Goal: Task Accomplishment & Management: Manage account settings

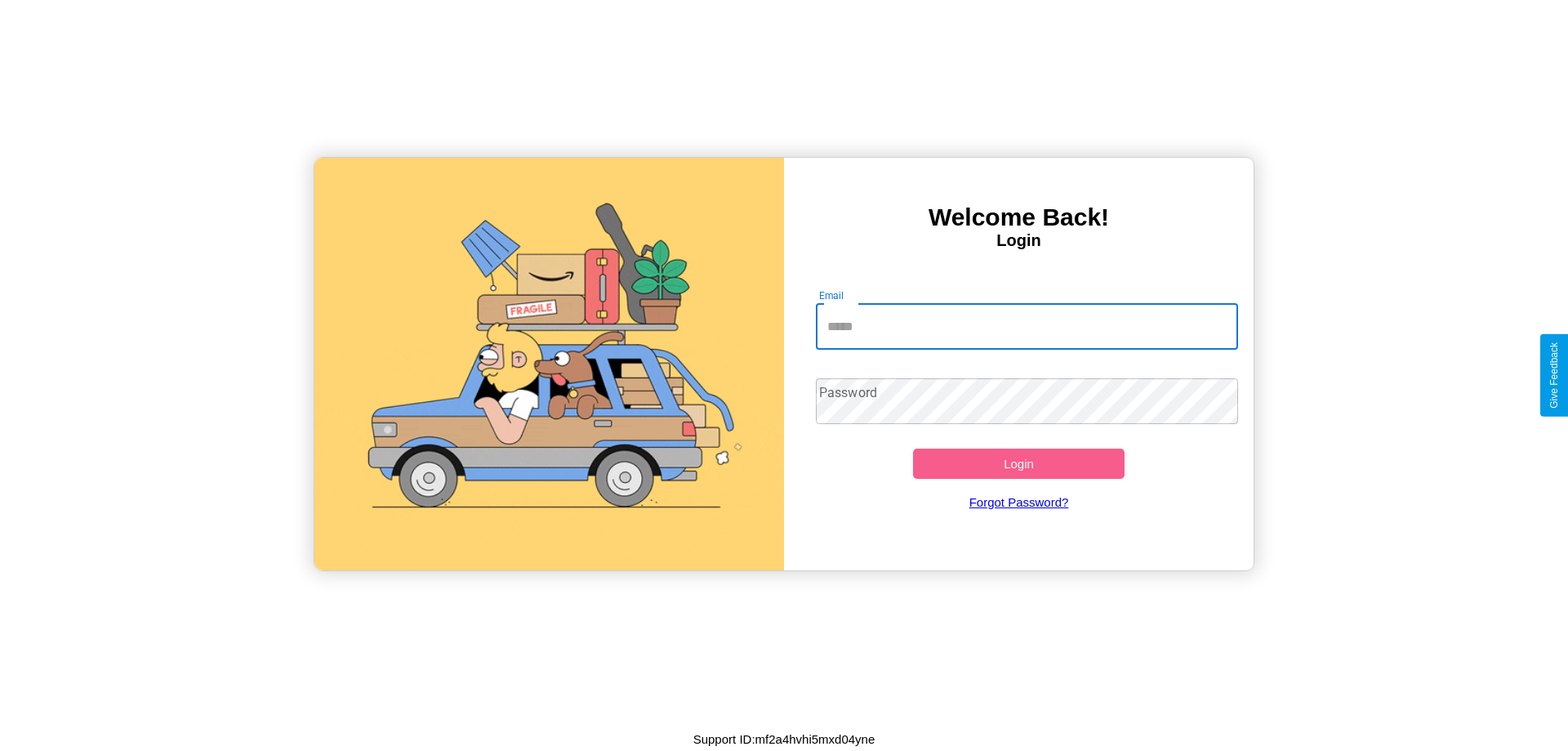
click at [1027, 326] on input "Email" at bounding box center [1028, 326] width 424 height 45
type input "**********"
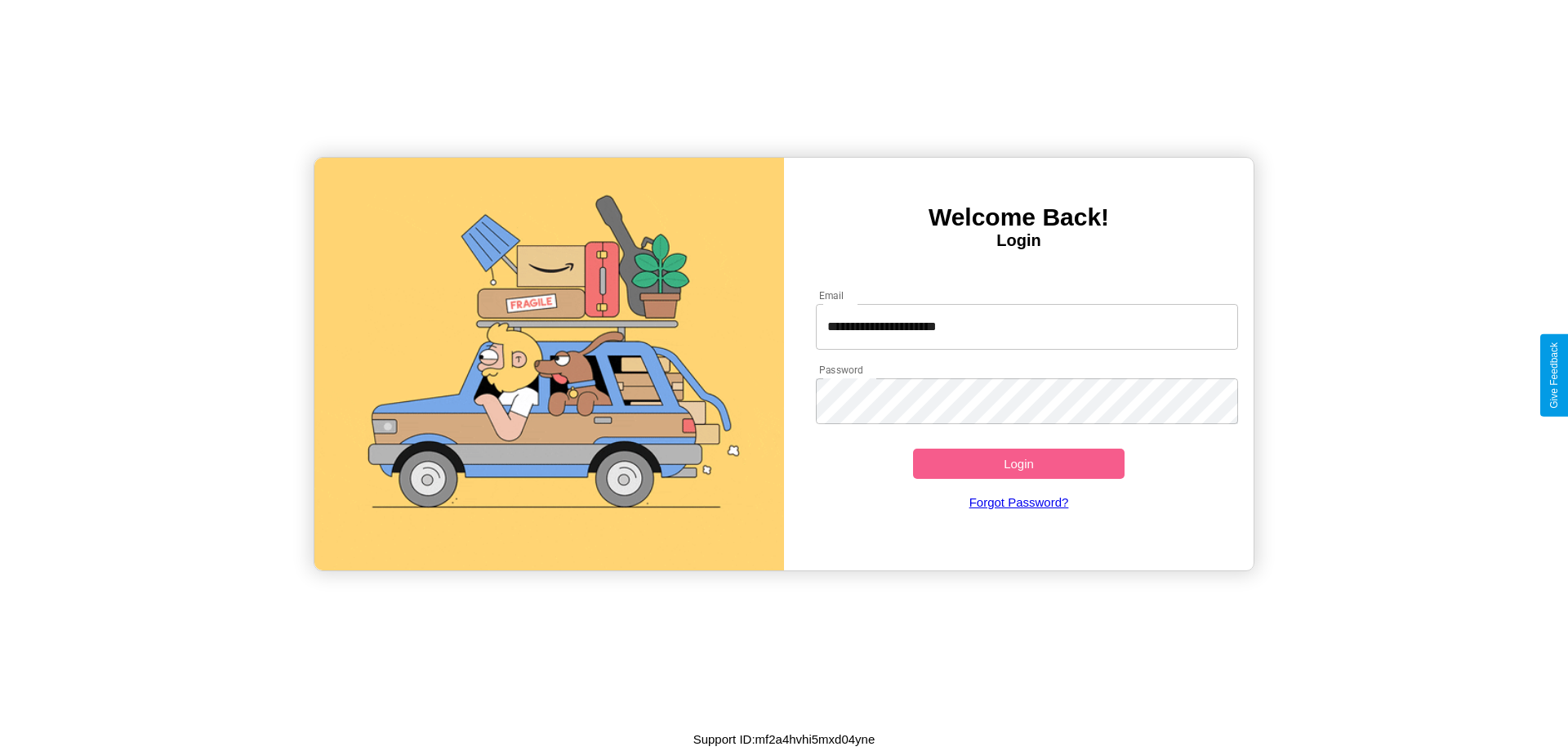
click at [1018, 464] on button "Login" at bounding box center [1018, 464] width 211 height 31
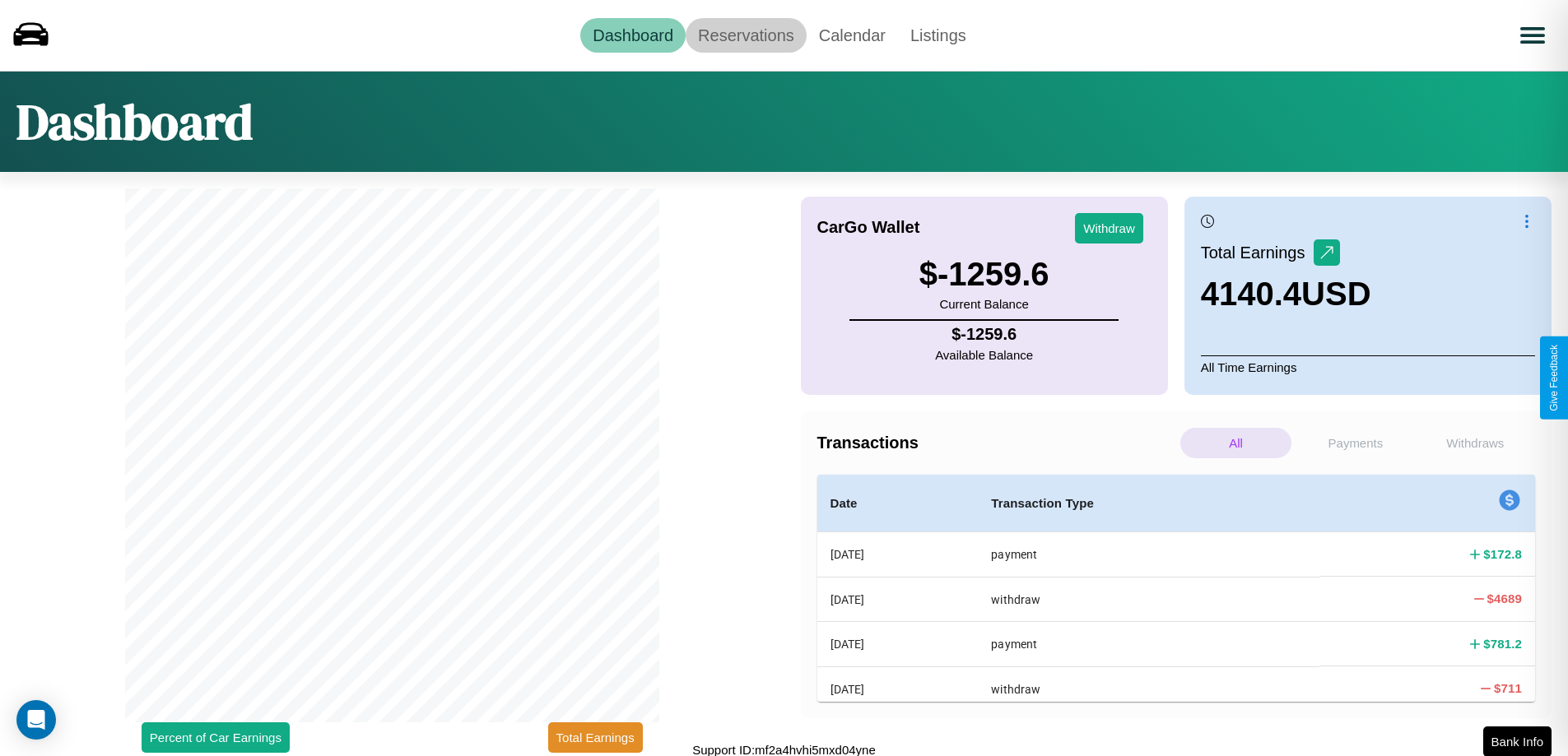
click at [746, 35] on link "Reservations" at bounding box center [746, 35] width 121 height 35
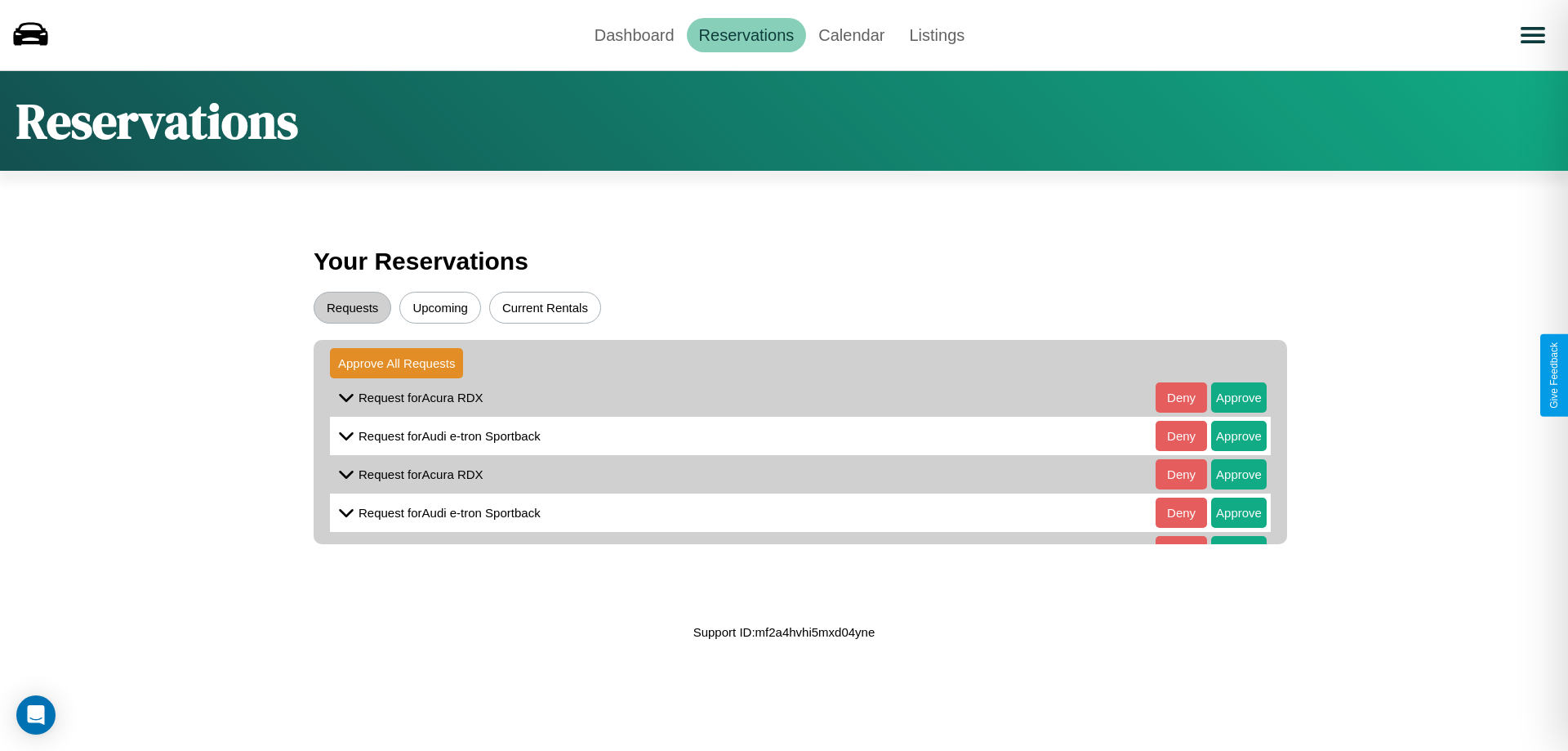
click at [440, 307] on button "Upcoming" at bounding box center [440, 308] width 82 height 32
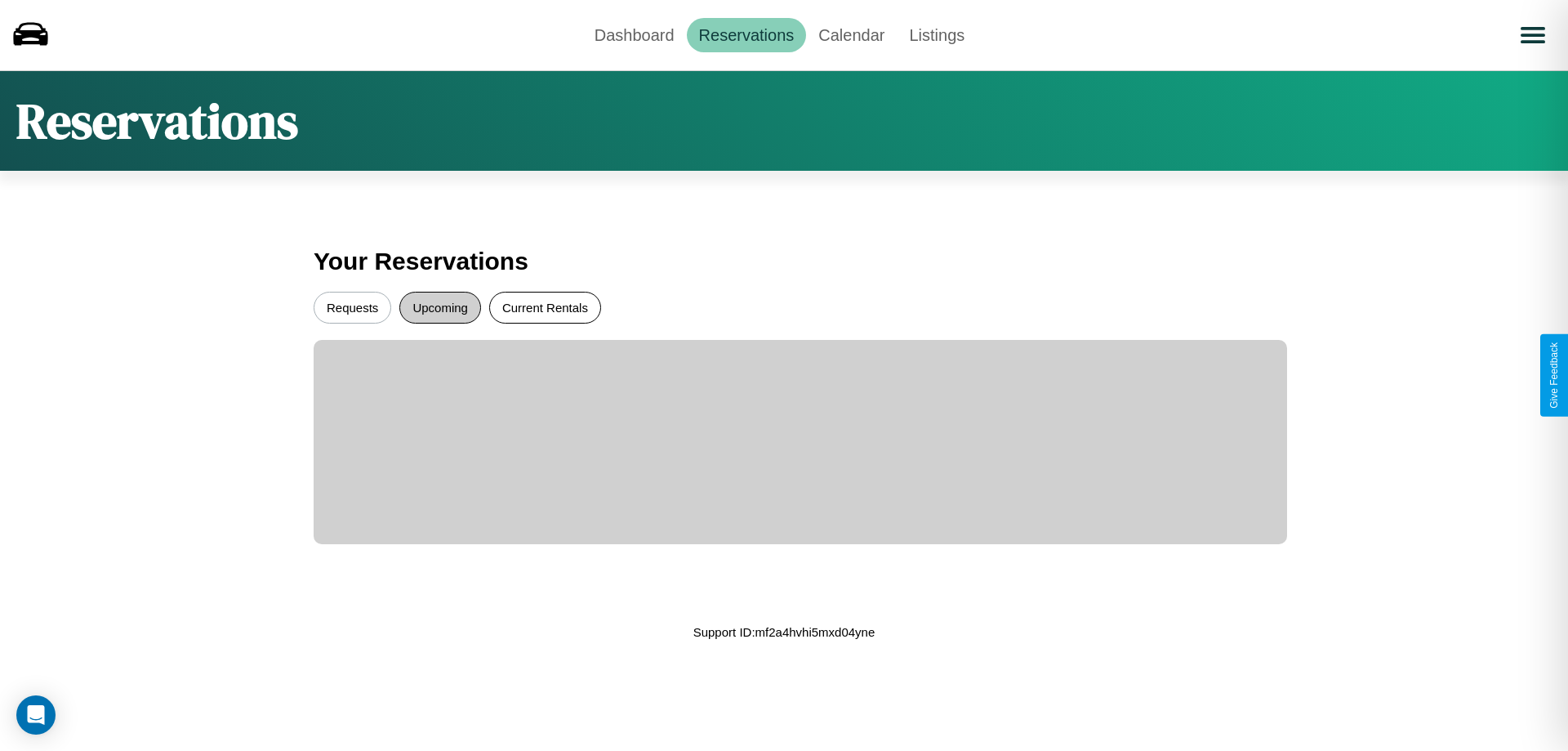
click at [545, 307] on button "Current Rentals" at bounding box center [545, 308] width 112 height 32
click at [352, 307] on button "Requests" at bounding box center [352, 308] width 78 height 32
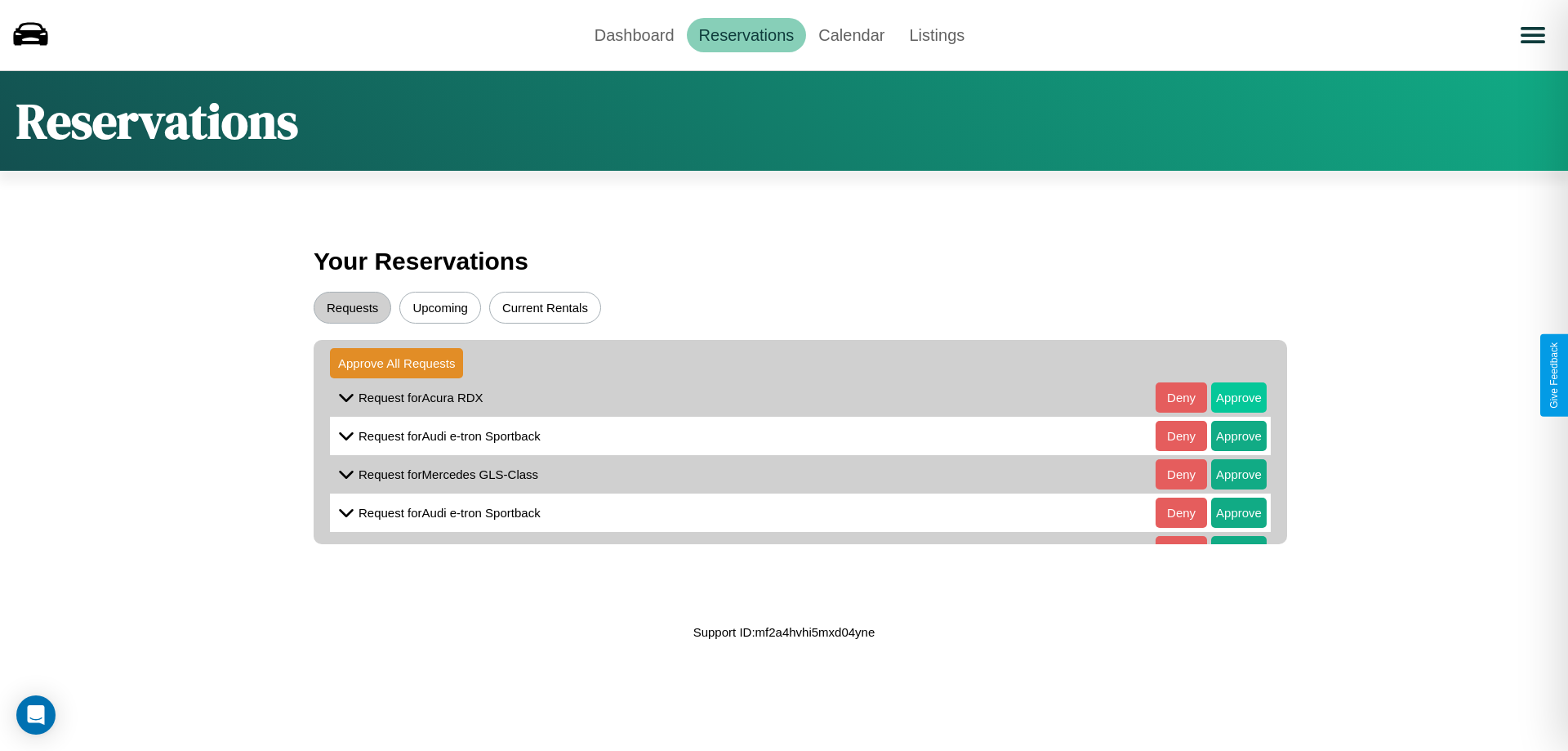
click at [1227, 397] on button "Approve" at bounding box center [1239, 398] width 56 height 31
